Goal: Task Accomplishment & Management: Manage account settings

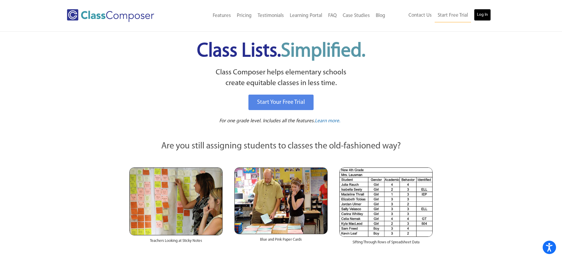
click at [486, 15] on link "Log In" at bounding box center [482, 15] width 17 height 12
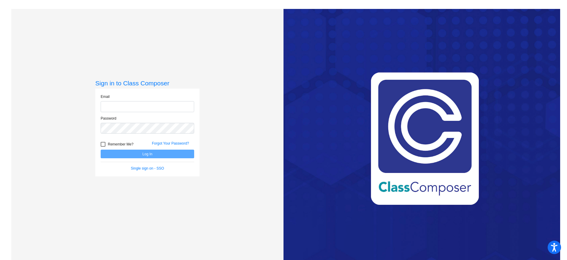
type input "[EMAIL_ADDRESS][DOMAIN_NAME]"
click at [147, 154] on button "Log In" at bounding box center [147, 154] width 93 height 9
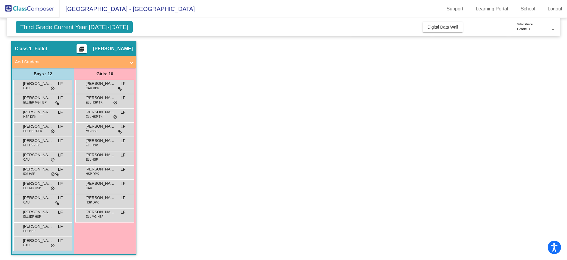
scroll to position [16, 0]
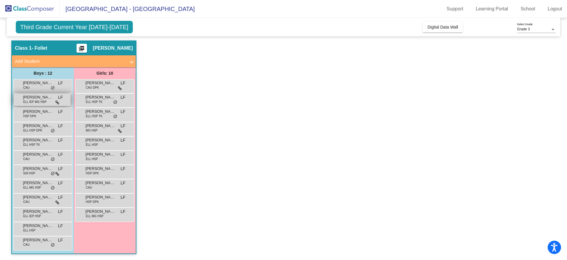
click at [58, 104] on icon at bounding box center [57, 103] width 4 height 4
